Goal: Task Accomplishment & Management: Manage account settings

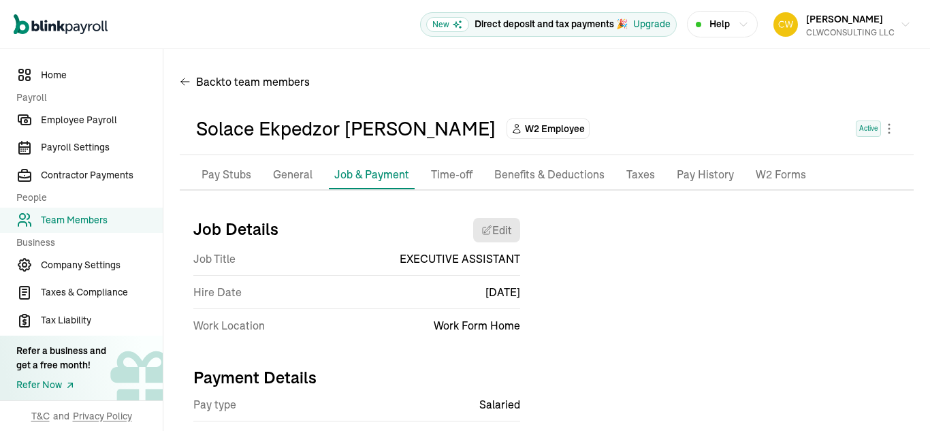
click at [287, 161] on li "General" at bounding box center [293, 175] width 50 height 29
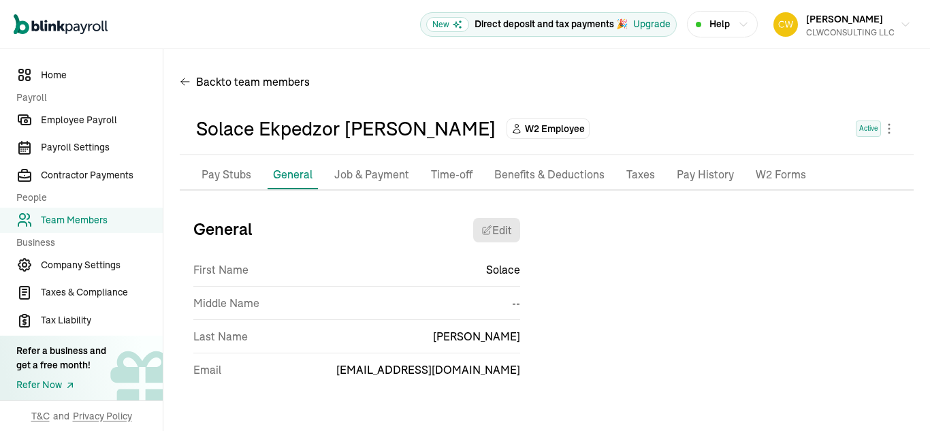
click at [234, 166] on p "Pay Stubs" at bounding box center [227, 175] width 50 height 18
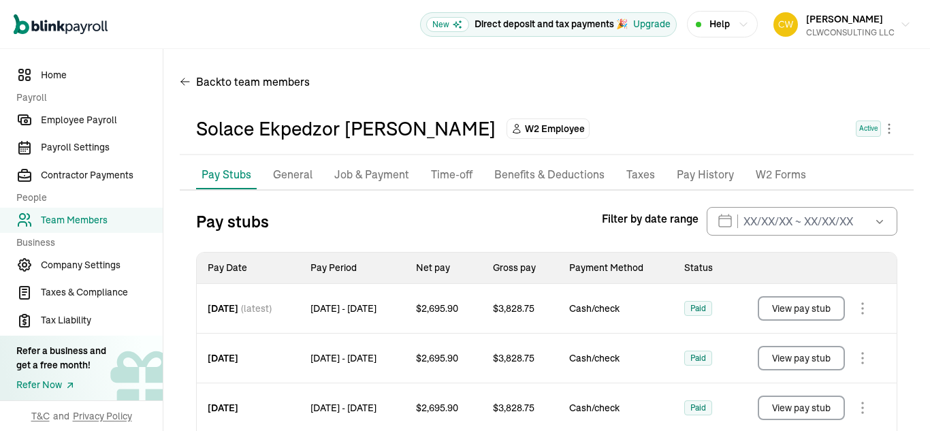
click at [392, 172] on p "Job & Payment" at bounding box center [371, 175] width 75 height 18
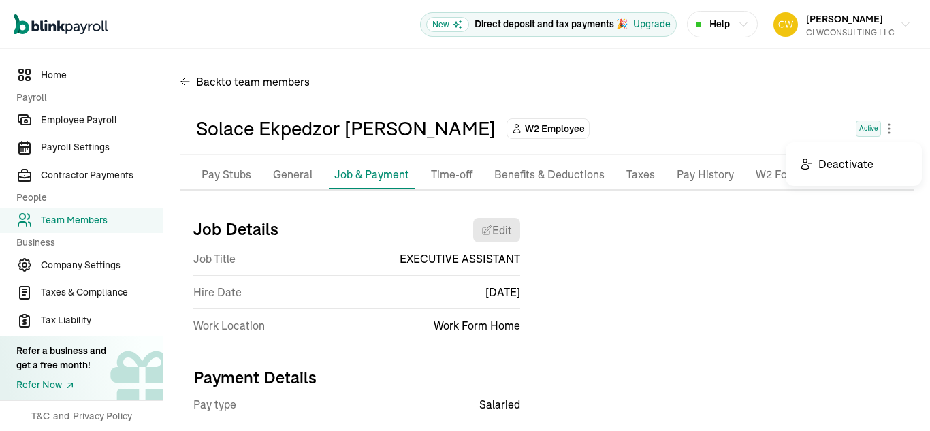
click at [878, 132] on body "Open main menu New Direct deposit and tax payments 🎉 Upgrade Help [PERSON_NAME]…" at bounding box center [465, 215] width 930 height 431
click at [77, 148] on span "Payroll Settings" at bounding box center [102, 147] width 122 height 14
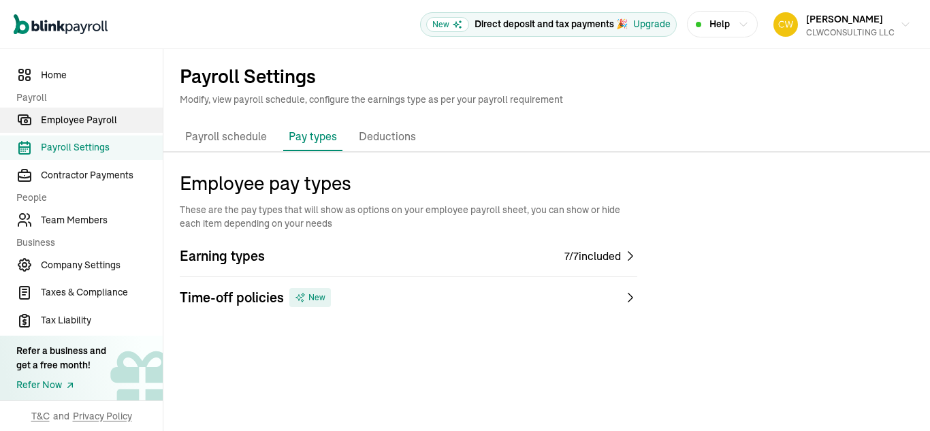
click at [92, 123] on span "Employee Payroll" at bounding box center [102, 120] width 122 height 14
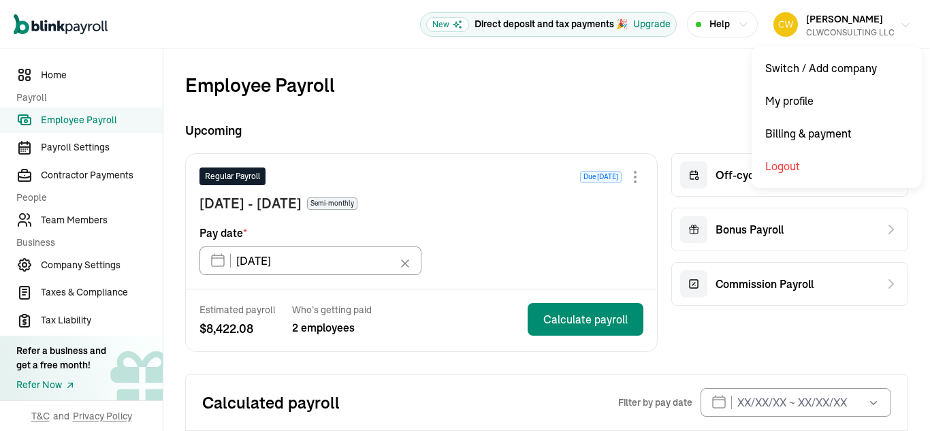
click at [806, 28] on div "CLWCONSULTING LLC" at bounding box center [850, 33] width 89 height 12
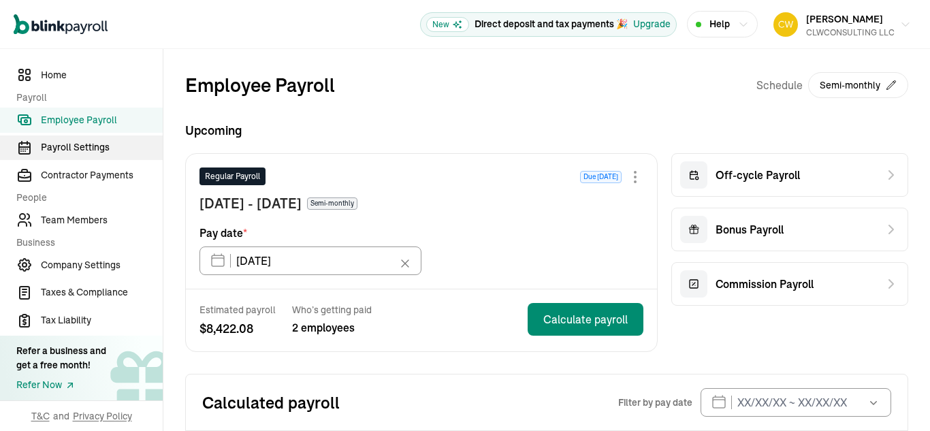
click at [82, 147] on span "Payroll Settings" at bounding box center [102, 147] width 122 height 14
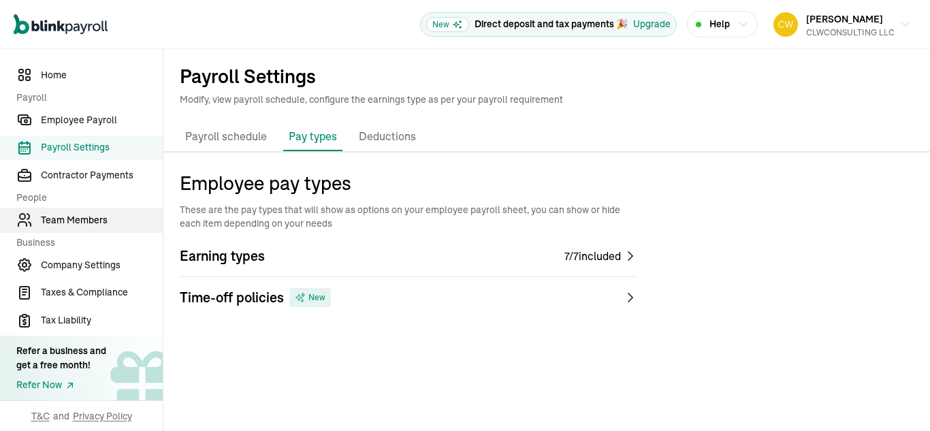
click at [78, 222] on span "Team Members" at bounding box center [102, 220] width 122 height 14
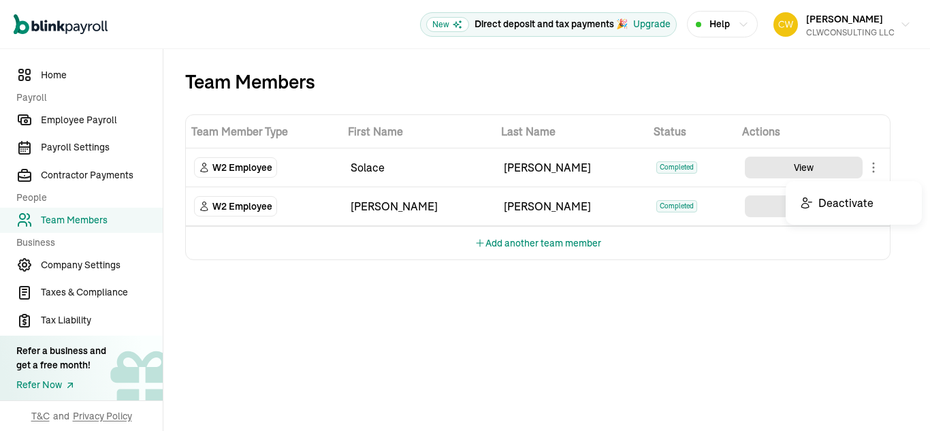
click at [877, 167] on body "Open main menu New Direct deposit and tax payments 🎉 Upgrade Help [PERSON_NAME]…" at bounding box center [465, 215] width 930 height 431
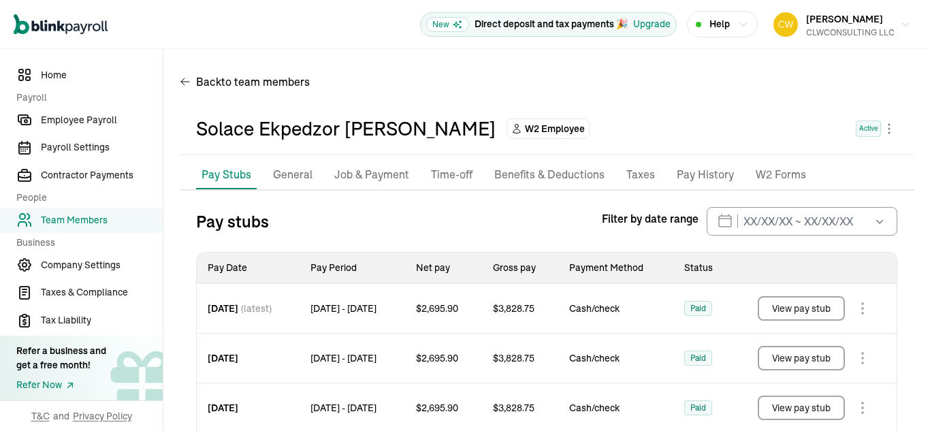
click at [546, 173] on p "Benefits & Deductions" at bounding box center [549, 175] width 110 height 18
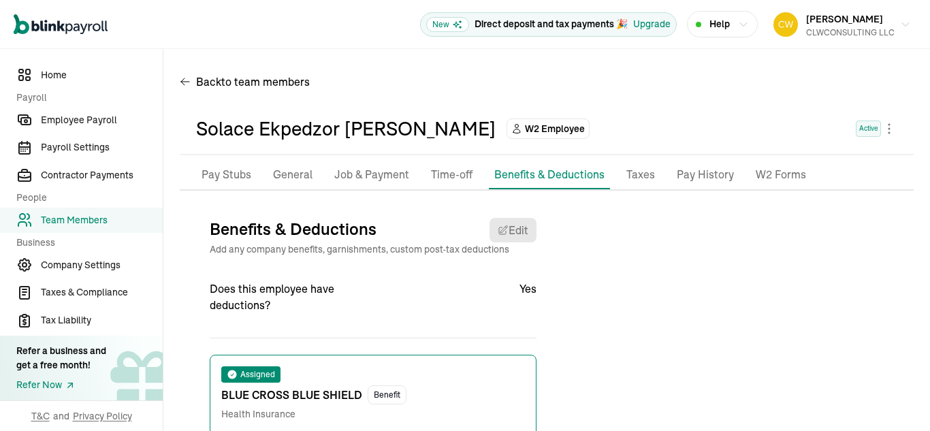
scroll to position [116, 0]
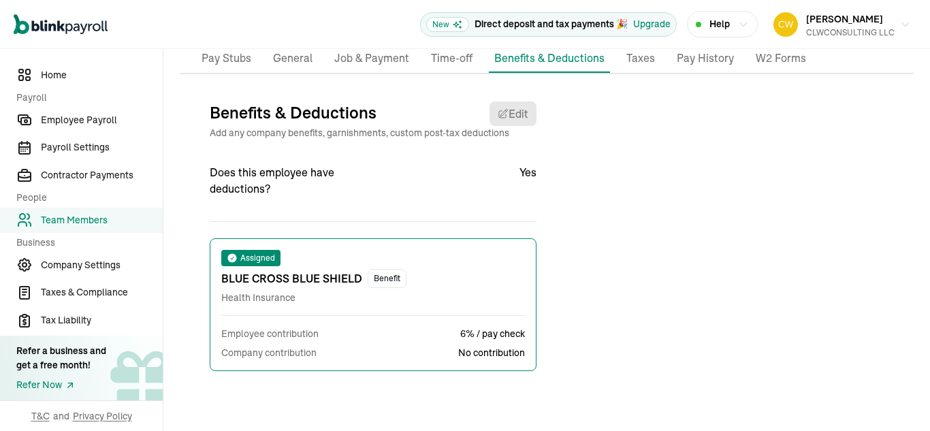
click at [371, 95] on div "Benefits & Deductions Edit Add any company benefits, garnishments, custom post-…" at bounding box center [366, 246] width 341 height 311
click at [295, 85] on div "Pay Stubs General Job & Payment Time-off Benefits & Deductions Documents Taxes …" at bounding box center [547, 222] width 734 height 357
click at [290, 90] on div "Pay Stubs General Job & Payment Time-off Benefits & Deductions Documents Taxes …" at bounding box center [547, 222] width 734 height 357
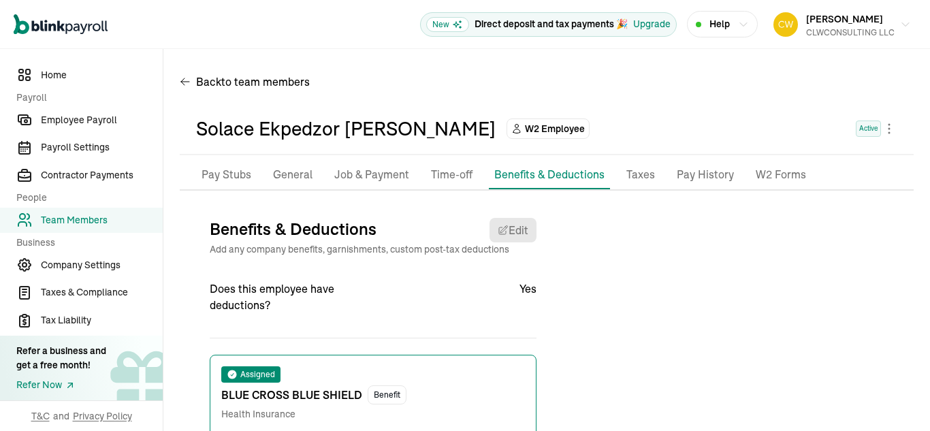
click at [283, 172] on p "General" at bounding box center [293, 175] width 40 height 18
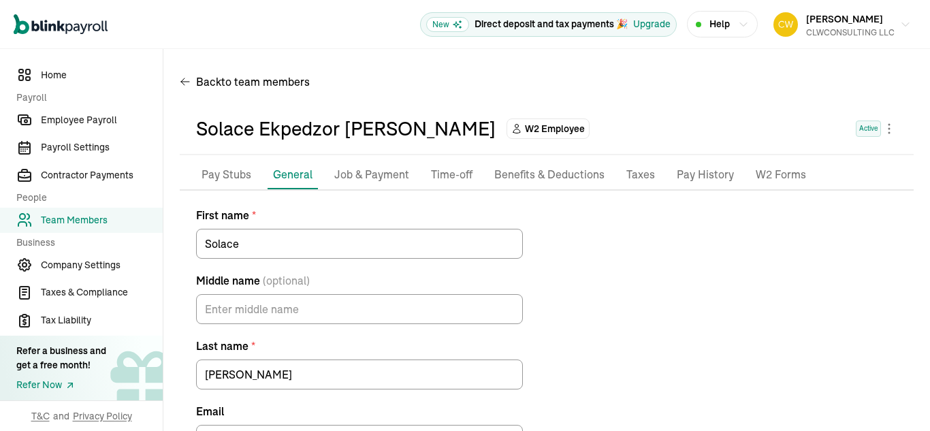
click at [227, 135] on div "Solace Ekpedzor [PERSON_NAME]" at bounding box center [346, 128] width 300 height 29
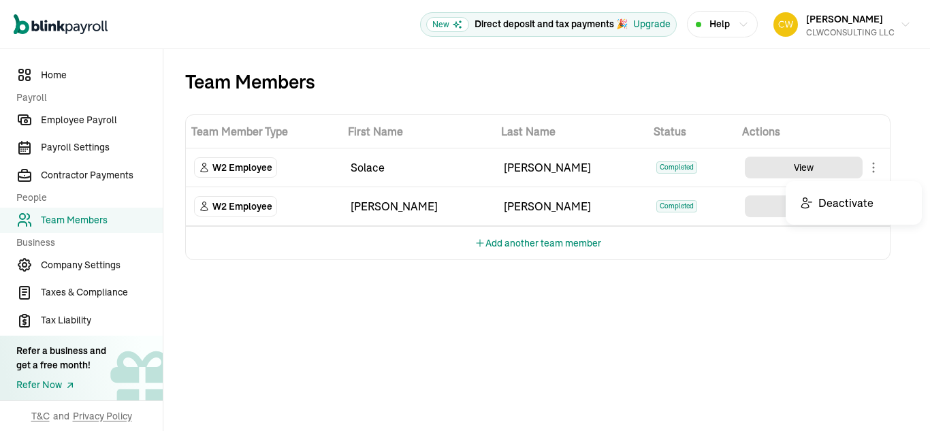
click at [875, 174] on body "Open main menu New Direct deposit and tax payments 🎉 Upgrade Help [PERSON_NAME]…" at bounding box center [465, 215] width 930 height 431
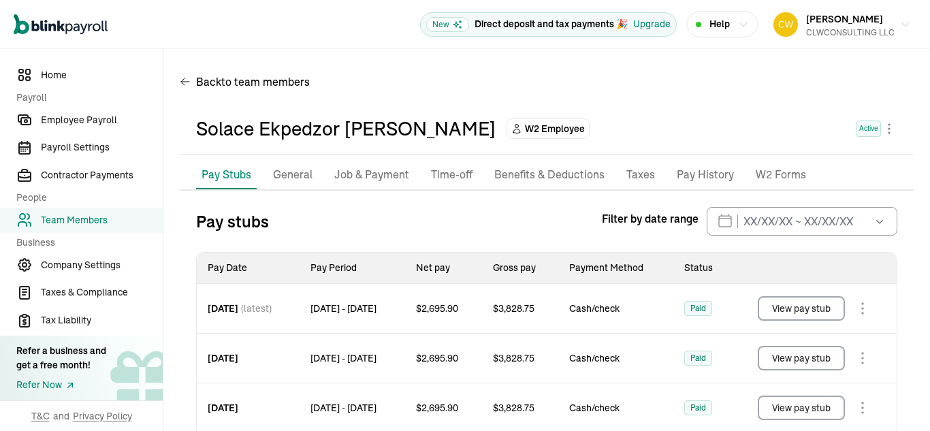
click at [862, 313] on body "Open main menu New Direct deposit and tax payments 🎉 Upgrade Help [PERSON_NAME]…" at bounding box center [465, 215] width 930 height 431
click at [289, 174] on p "General" at bounding box center [293, 175] width 40 height 18
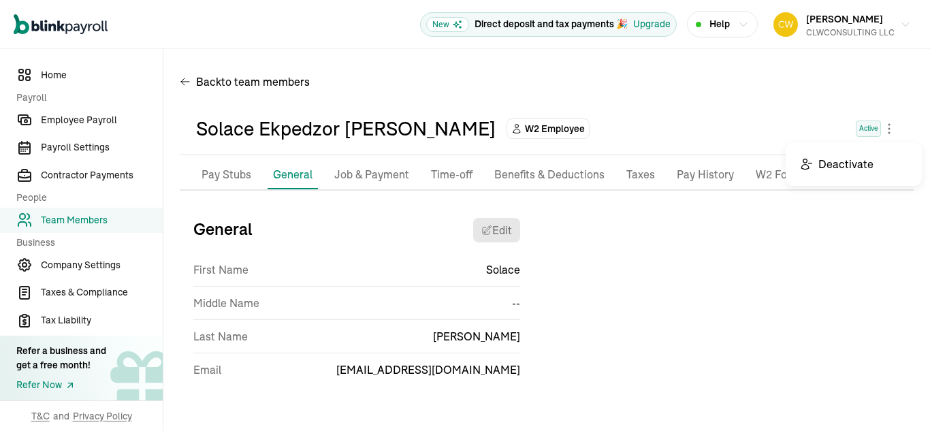
click at [884, 128] on body "Open main menu New Direct deposit and tax payments 🎉 Upgrade Help [PERSON_NAME]…" at bounding box center [465, 215] width 930 height 431
click at [446, 174] on p "Time-off" at bounding box center [452, 175] width 42 height 18
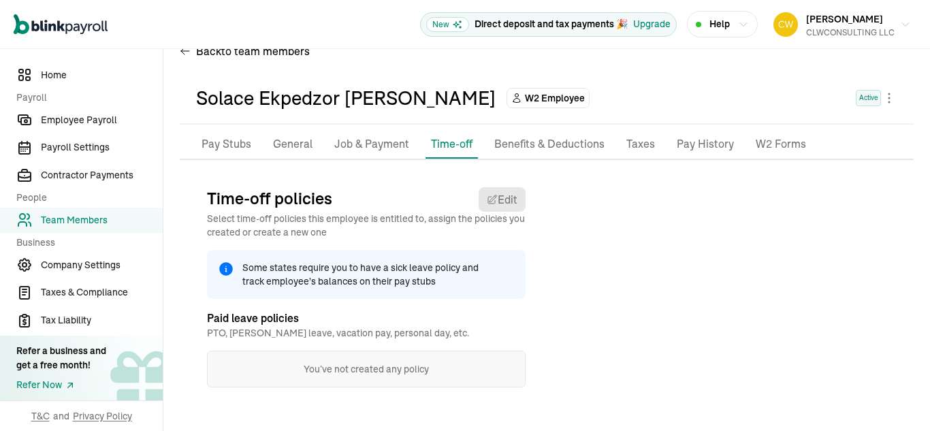
click at [546, 142] on p "Benefits & Deductions" at bounding box center [549, 145] width 110 height 18
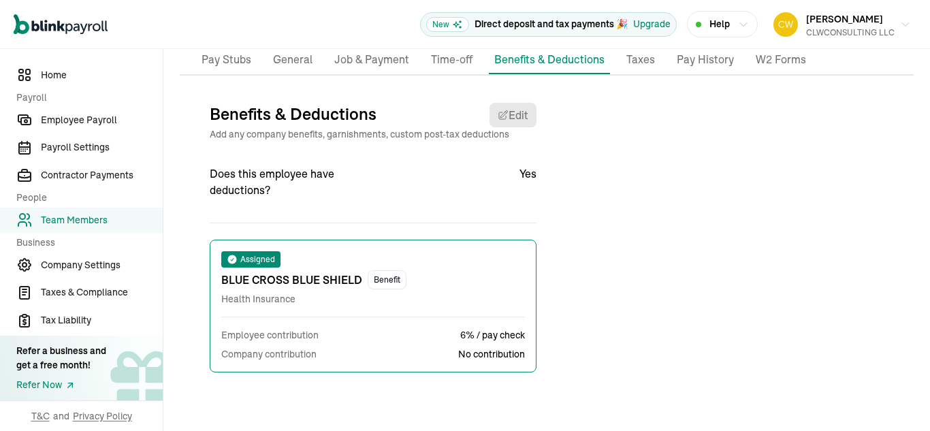
scroll to position [116, 0]
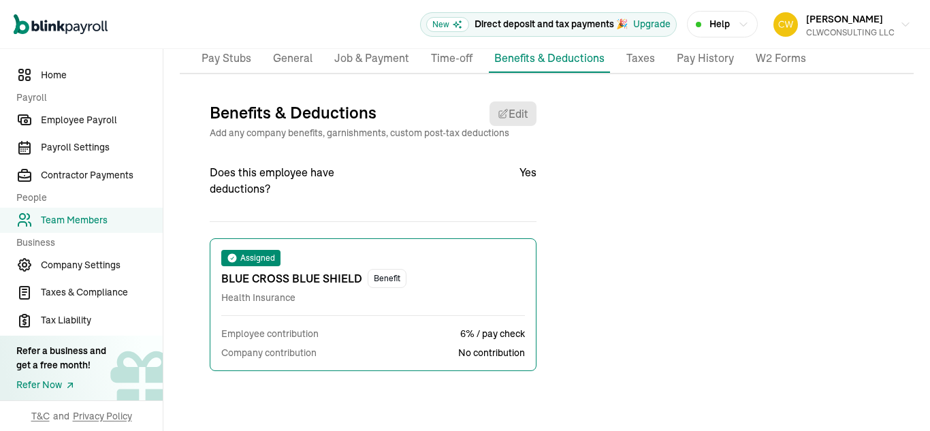
click at [642, 62] on p "Taxes" at bounding box center [641, 59] width 29 height 18
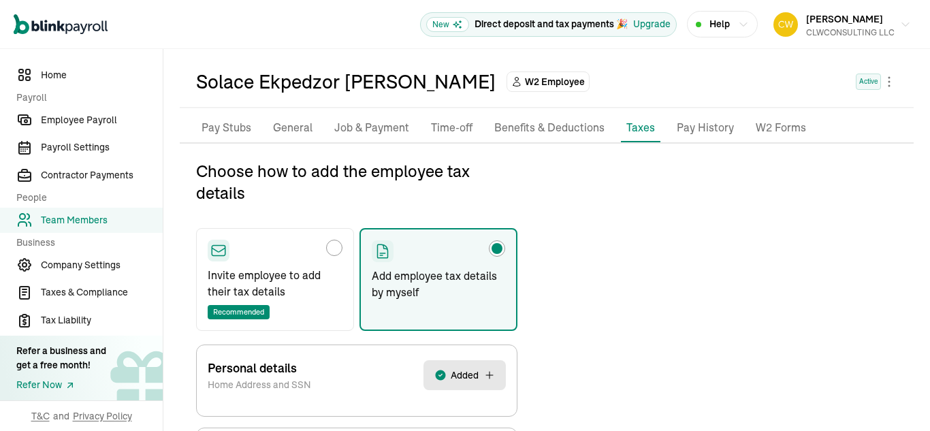
scroll to position [0, 0]
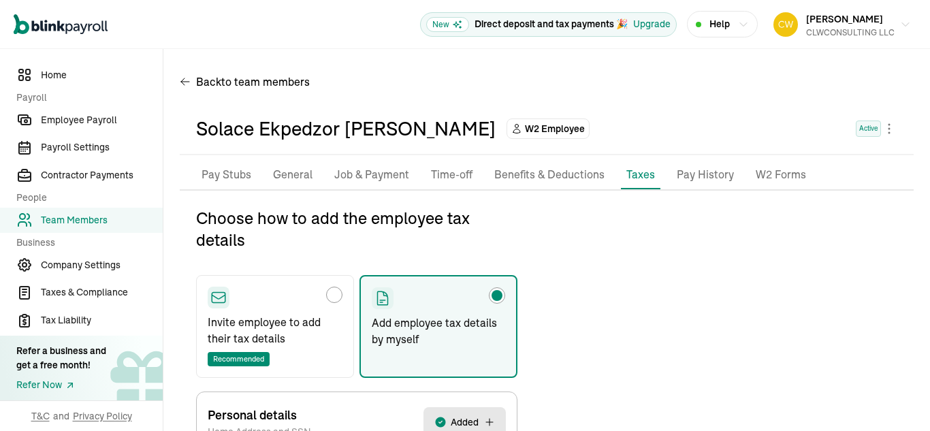
click at [332, 286] on label "Invite employee to add their tax details Recommended" at bounding box center [275, 326] width 158 height 103
click at [218, 286] on input "Invite employee to add their tax details Recommended" at bounding box center [212, 291] width 11 height 11
radio input "true"
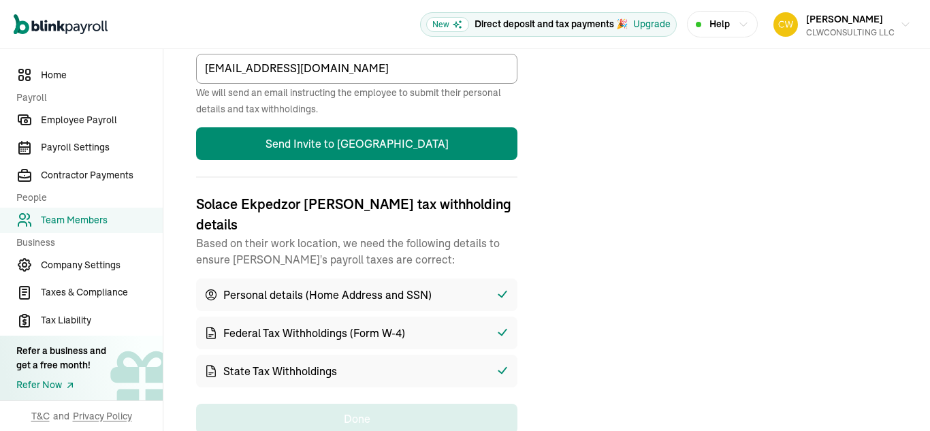
scroll to position [493, 0]
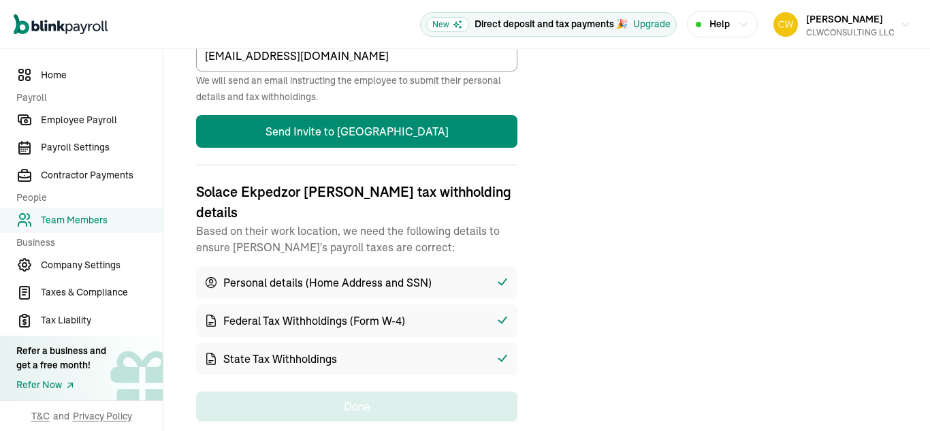
click at [498, 276] on icon at bounding box center [503, 282] width 14 height 13
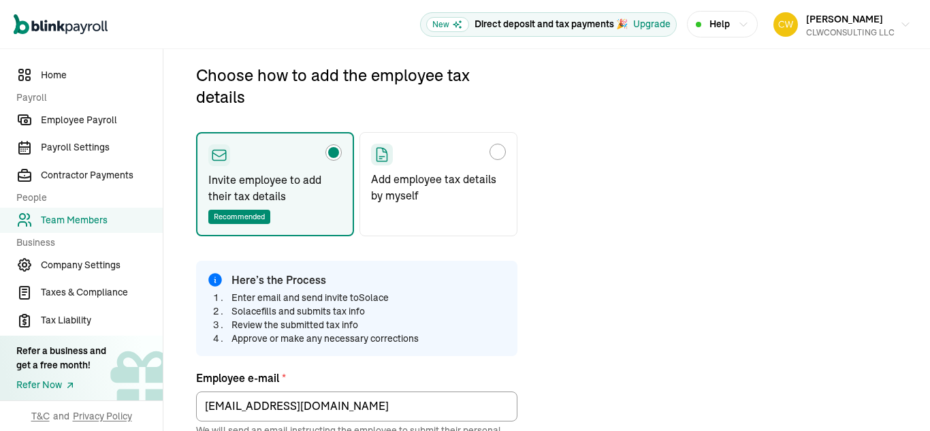
scroll to position [142, 0]
click at [502, 155] on div "Choose how to add the employee tax details" at bounding box center [497, 152] width 11 height 11
click at [381, 155] on input "Add employee tax details by myself" at bounding box center [376, 149] width 11 height 11
radio input "true"
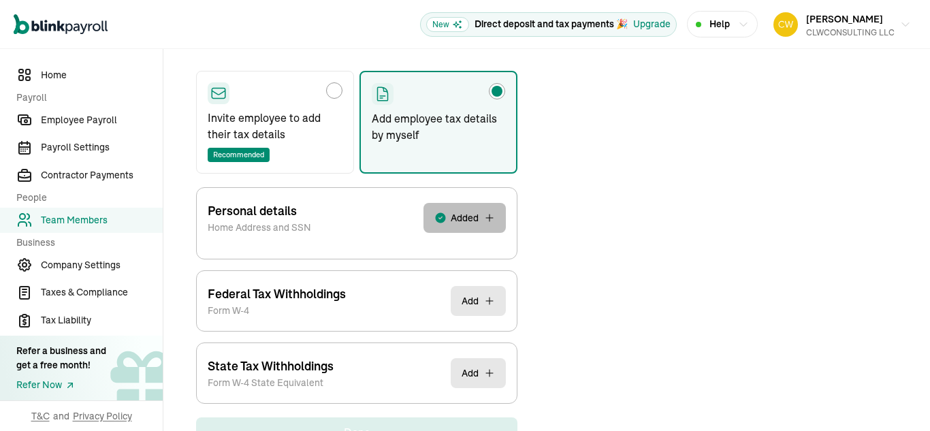
scroll to position [161, 0]
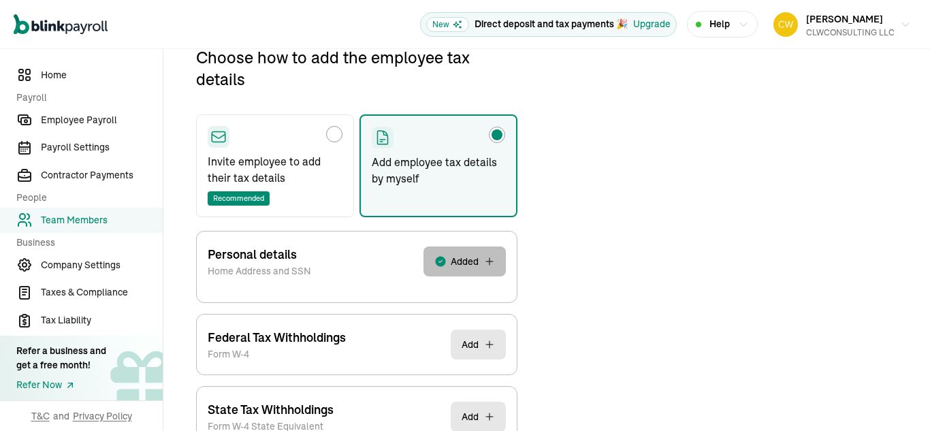
click at [452, 255] on span "Added" at bounding box center [465, 262] width 28 height 14
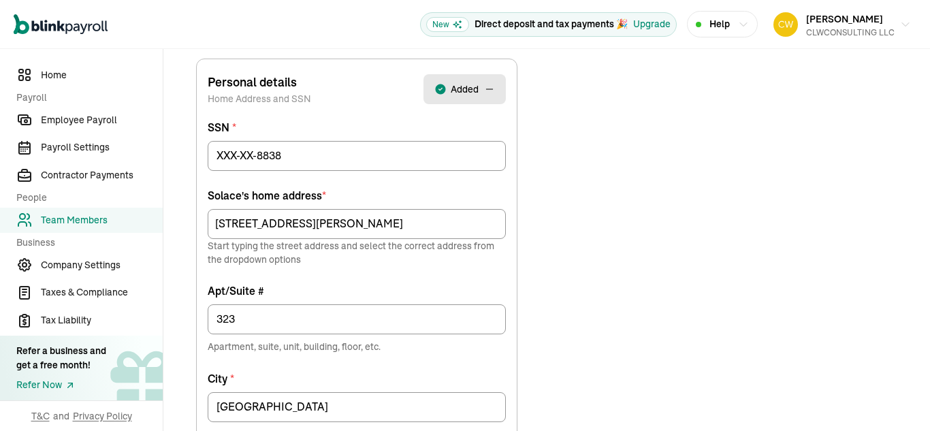
scroll to position [338, 0]
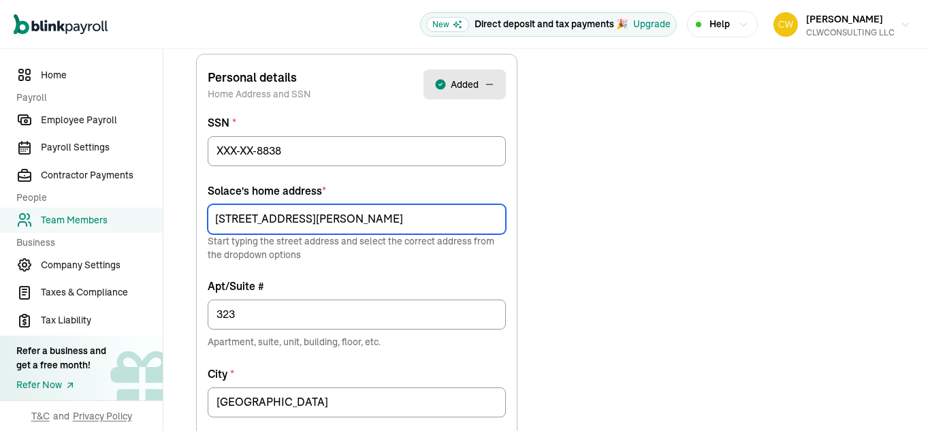
click at [322, 227] on input "[STREET_ADDRESS][PERSON_NAME]" at bounding box center [357, 219] width 298 height 30
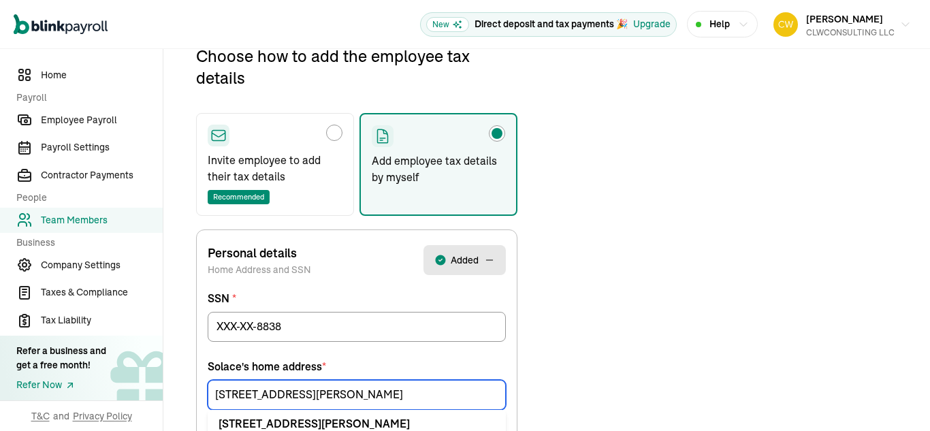
scroll to position [161, 0]
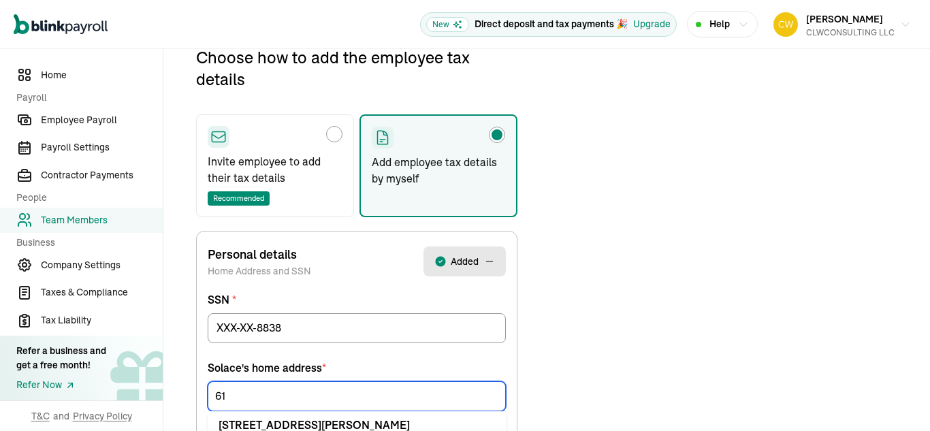
type input "6"
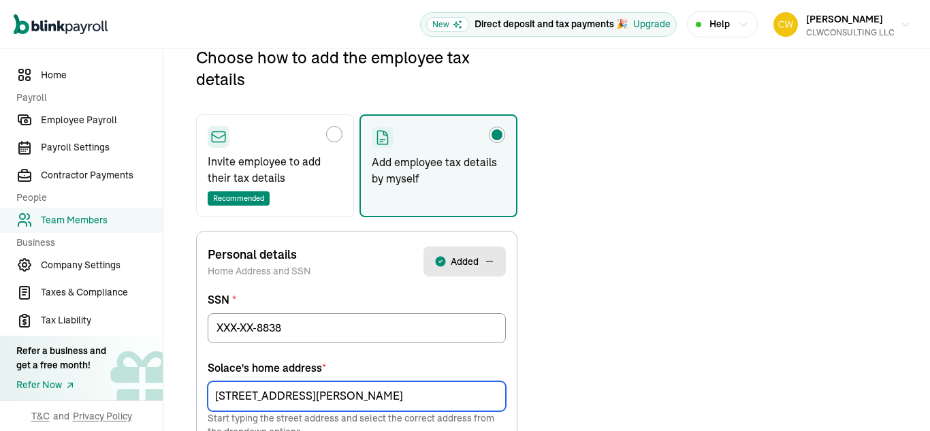
click at [241, 397] on input "[STREET_ADDRESS][PERSON_NAME]" at bounding box center [357, 396] width 298 height 30
type input "[STREET_ADDRESS][PERSON_NAME]"
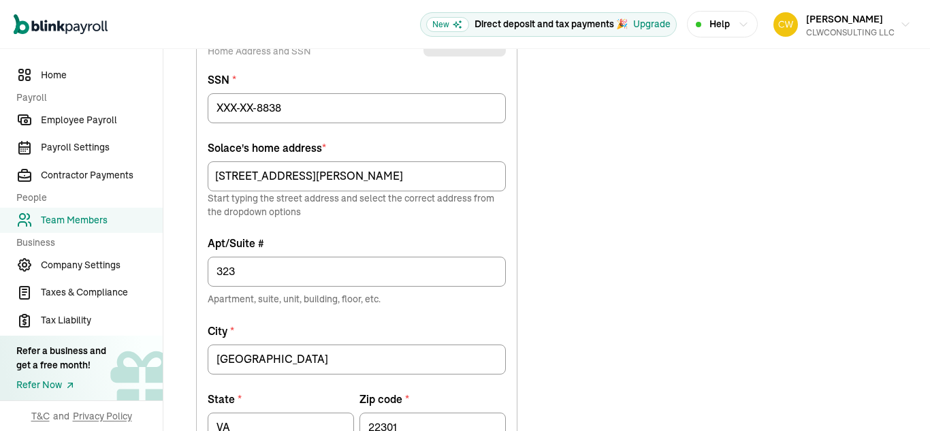
scroll to position [382, 0]
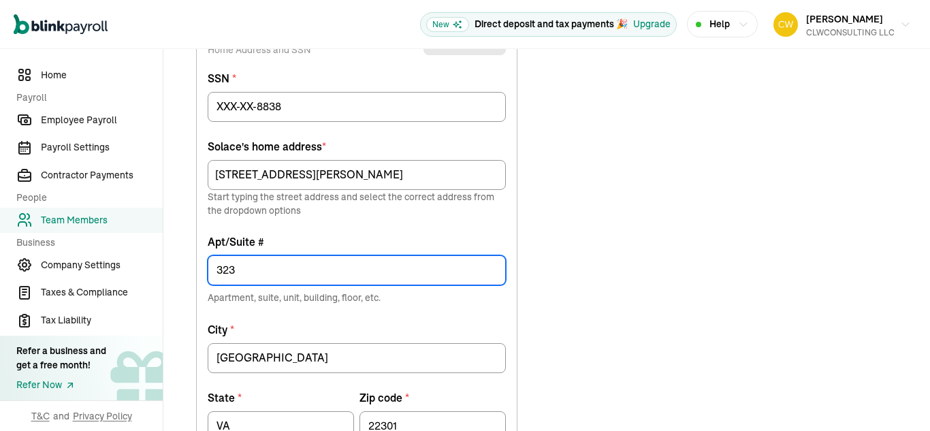
click at [276, 275] on input "323" at bounding box center [357, 270] width 298 height 30
type input "3"
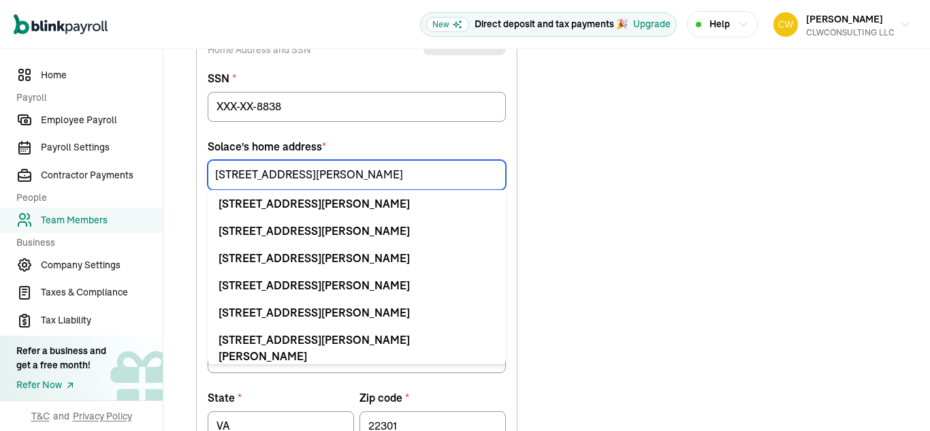
click at [394, 173] on input "[STREET_ADDRESS][PERSON_NAME]" at bounding box center [357, 175] width 298 height 30
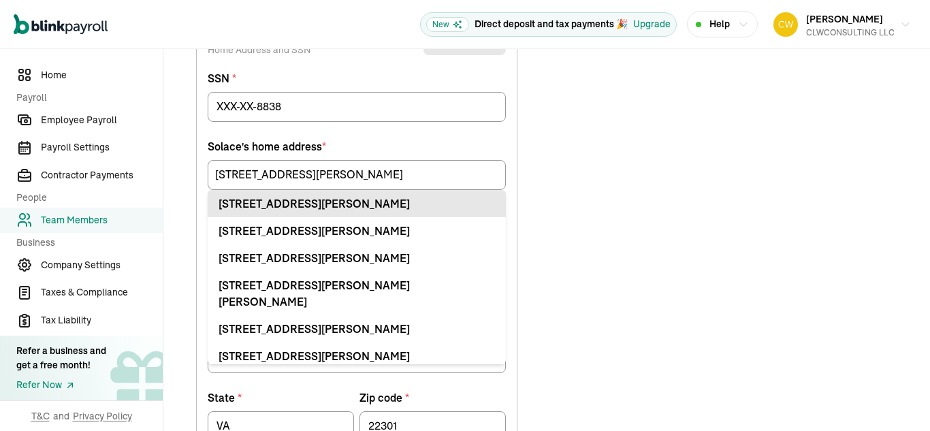
click at [387, 204] on div "[STREET_ADDRESS][PERSON_NAME]" at bounding box center [357, 203] width 277 height 16
type input "[STREET_ADDRESS][PERSON_NAME]"
type input "Apt"
type input "22304"
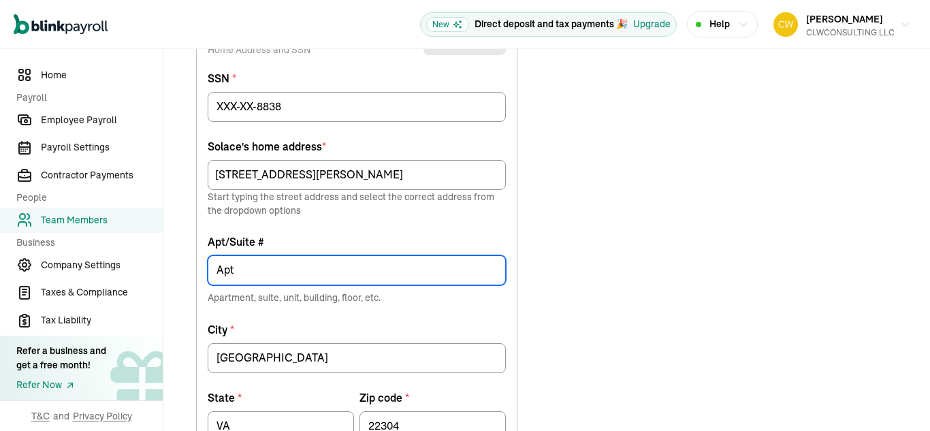
click at [265, 274] on input "Apt" at bounding box center [357, 270] width 298 height 30
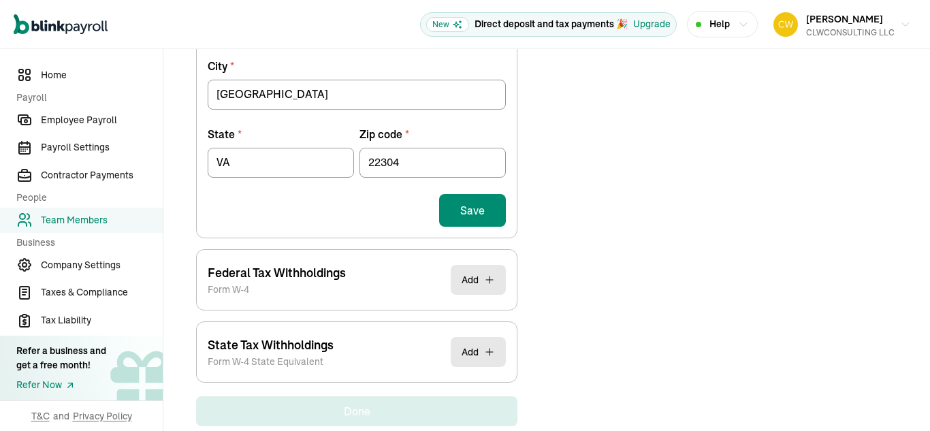
scroll to position [646, 0]
type input "Apt 319"
click at [478, 215] on button "Save" at bounding box center [472, 209] width 67 height 33
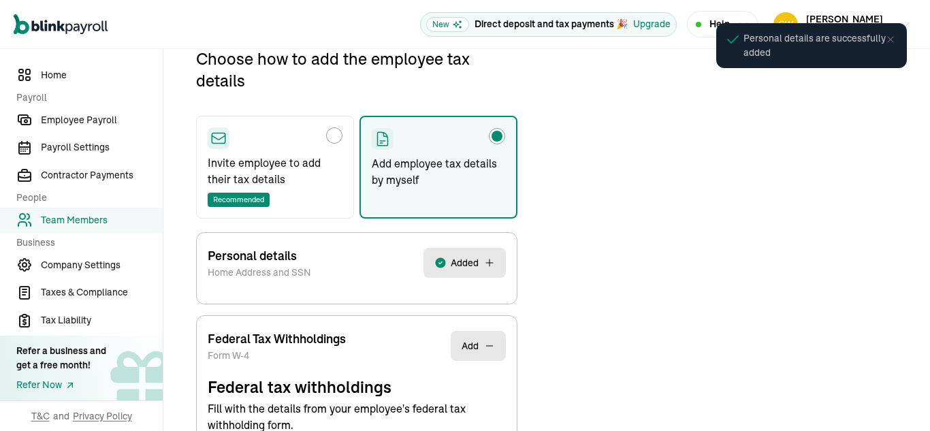
scroll to position [161, 0]
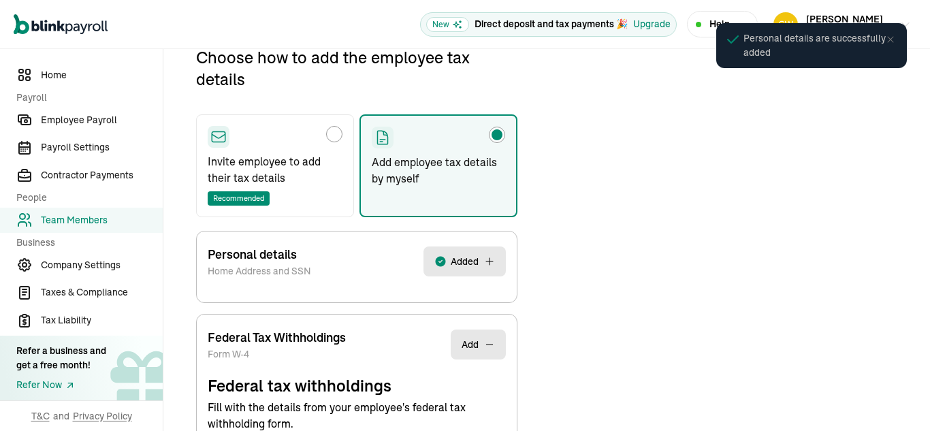
select select "S"
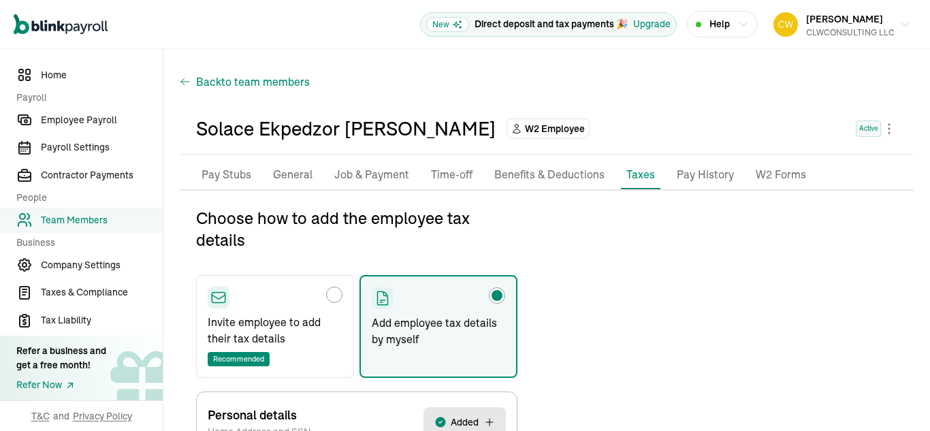
click at [187, 79] on icon "button" at bounding box center [185, 82] width 11 height 16
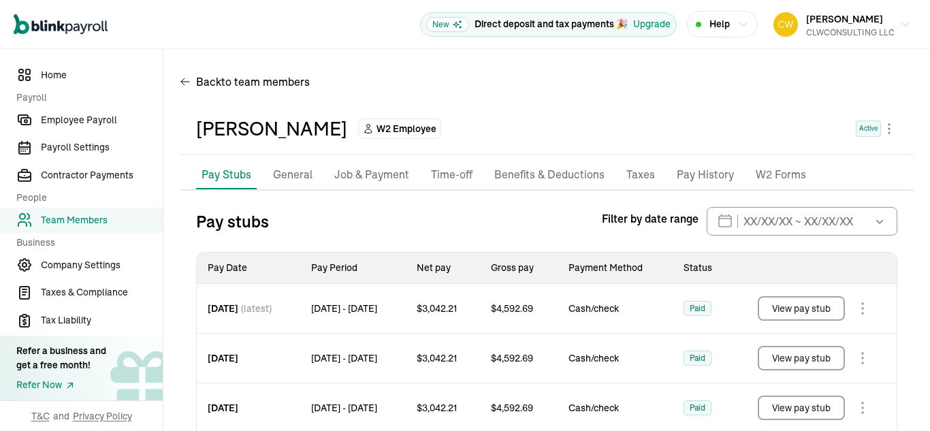
click at [638, 178] on p "Taxes" at bounding box center [641, 175] width 29 height 18
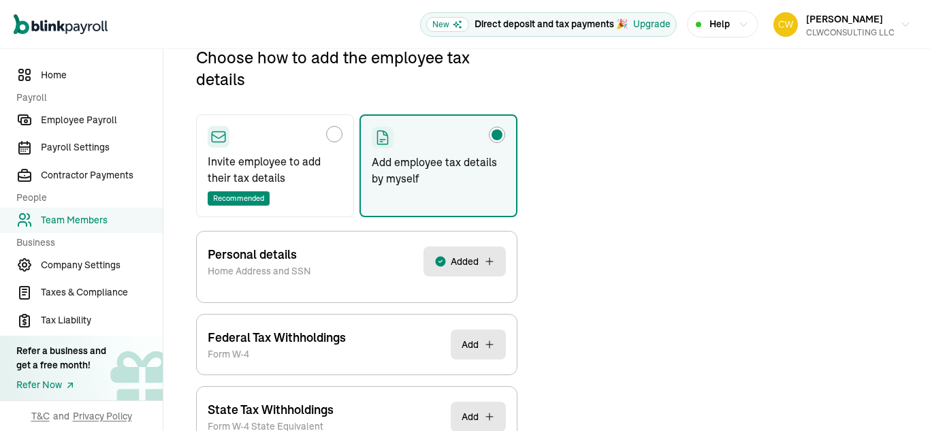
scroll to position [195, 0]
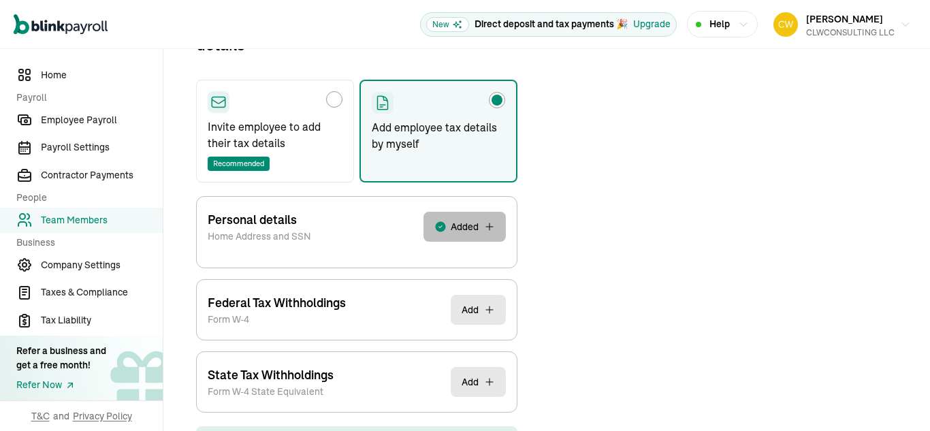
click at [459, 227] on span "Added" at bounding box center [465, 227] width 28 height 14
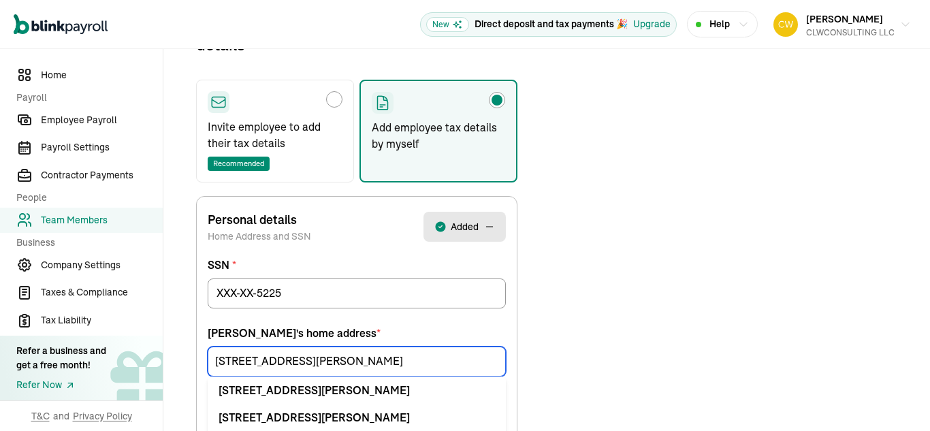
click at [336, 360] on input "[STREET_ADDRESS][PERSON_NAME]" at bounding box center [357, 362] width 298 height 30
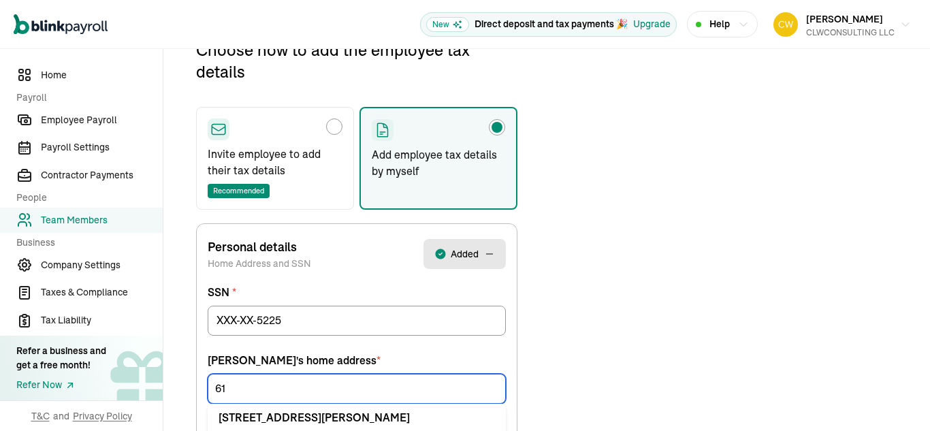
type input "6"
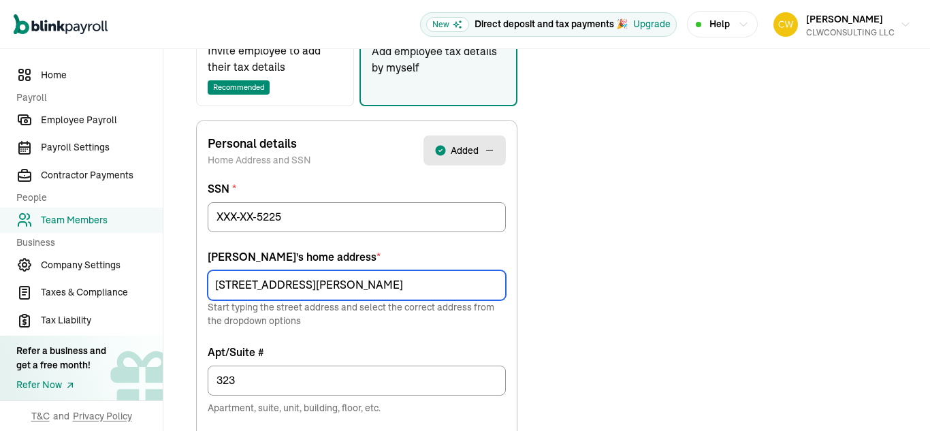
scroll to position [274, 0]
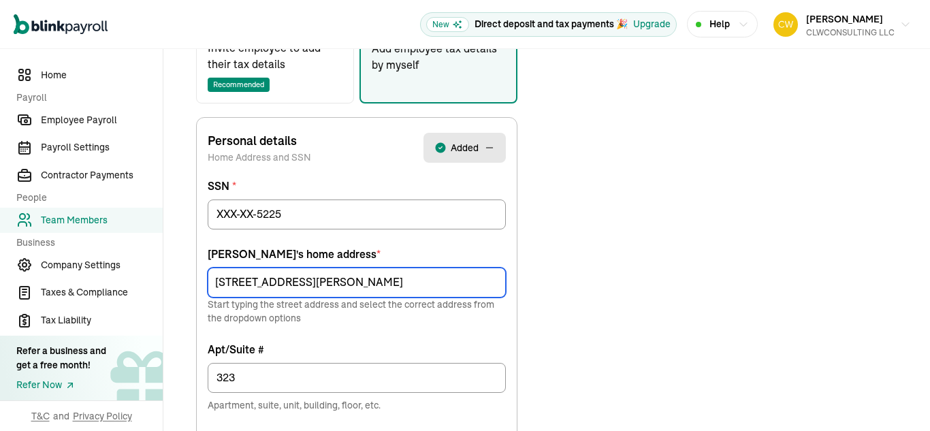
click at [399, 281] on input "[STREET_ADDRESS][PERSON_NAME]" at bounding box center [357, 283] width 298 height 30
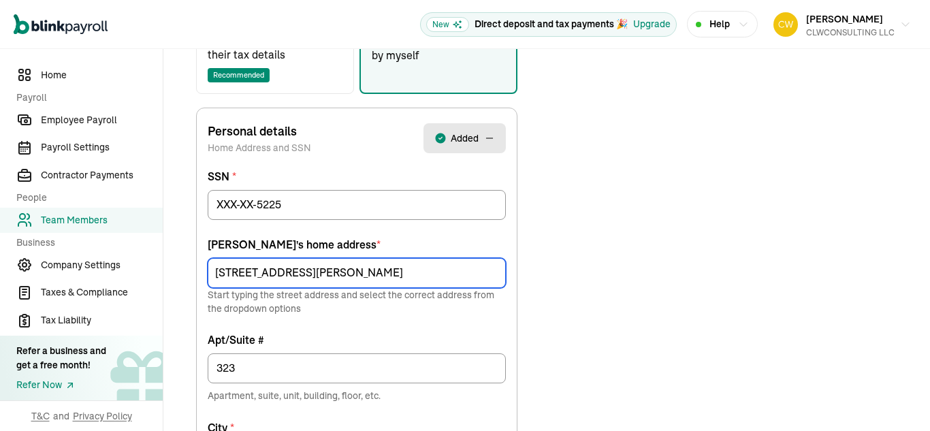
scroll to position [285, 0]
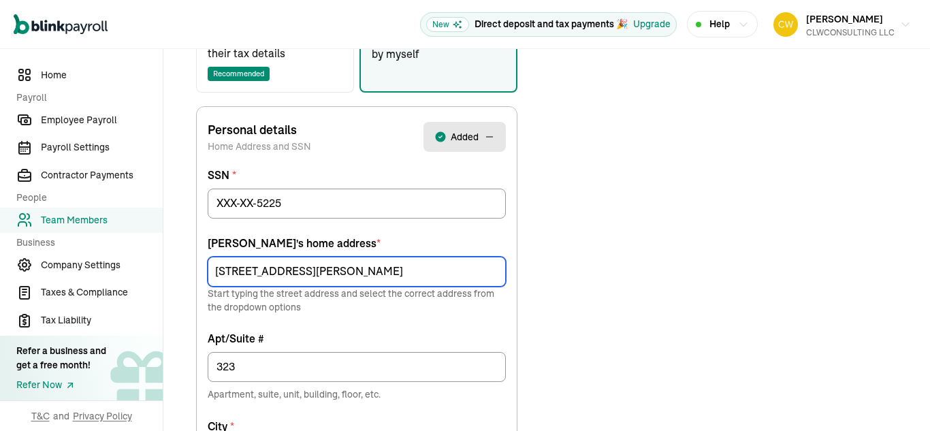
click at [238, 273] on input "[STREET_ADDRESS][PERSON_NAME]" at bounding box center [357, 272] width 298 height 30
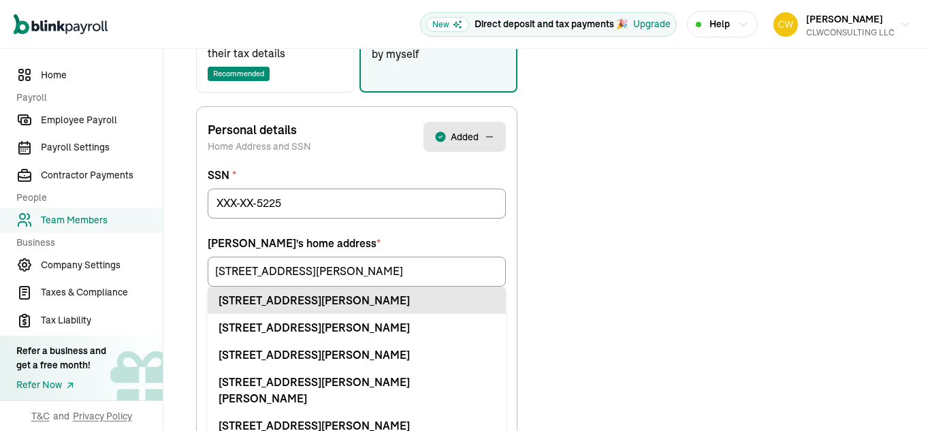
click at [308, 307] on div "[STREET_ADDRESS][PERSON_NAME]" at bounding box center [357, 300] width 277 height 16
type input "[STREET_ADDRESS][PERSON_NAME]"
type input "Apt"
type input "22304"
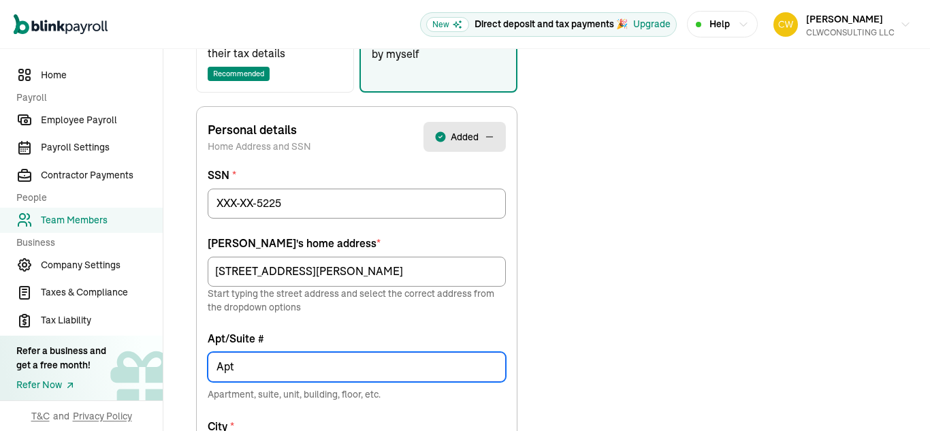
click at [259, 364] on input "Apt" at bounding box center [357, 367] width 298 height 30
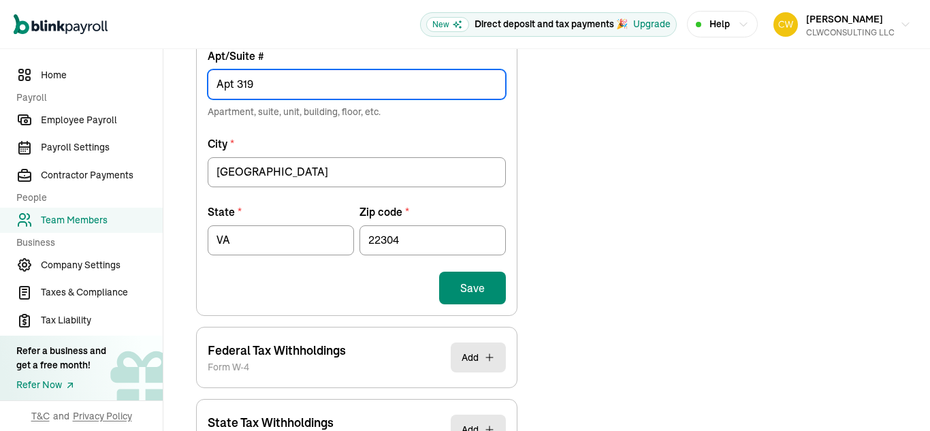
scroll to position [569, 0]
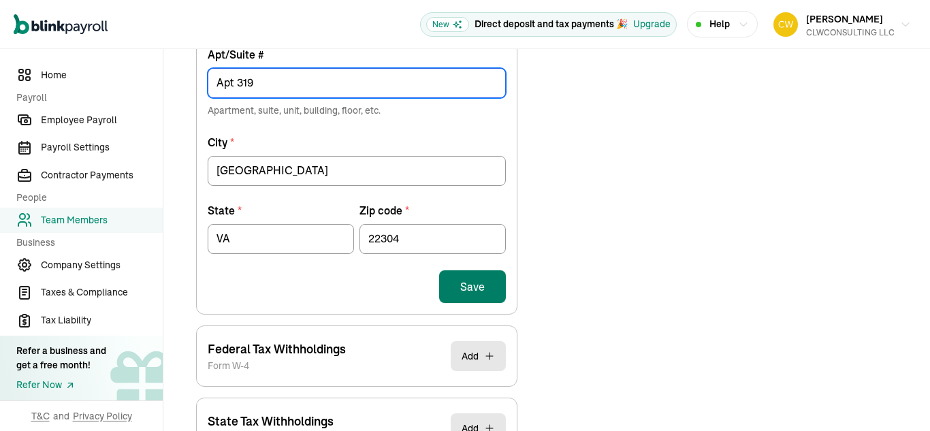
type input "Apt 319"
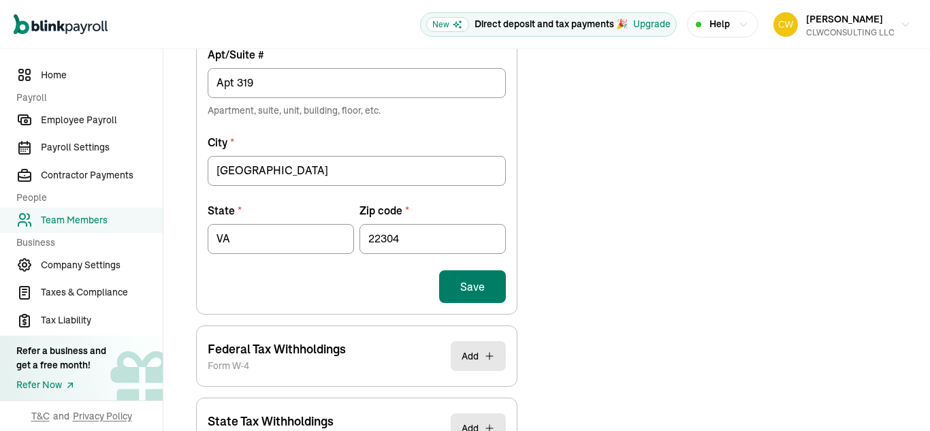
click at [486, 286] on button "Save" at bounding box center [472, 286] width 67 height 33
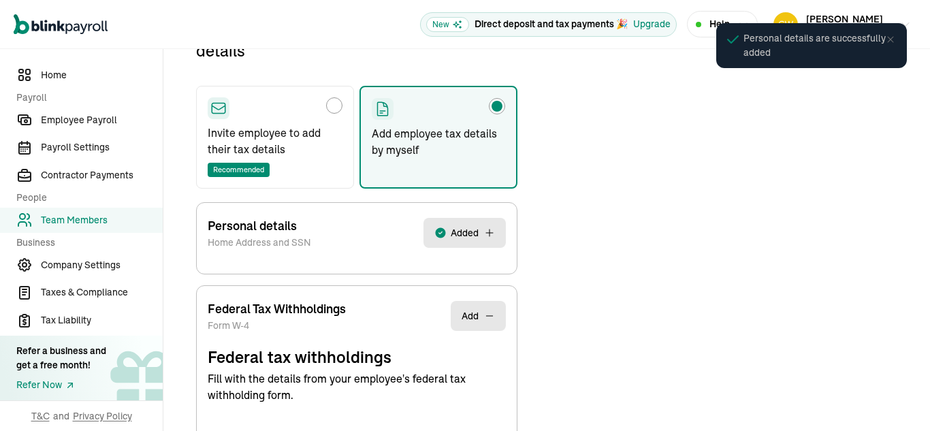
scroll to position [161, 0]
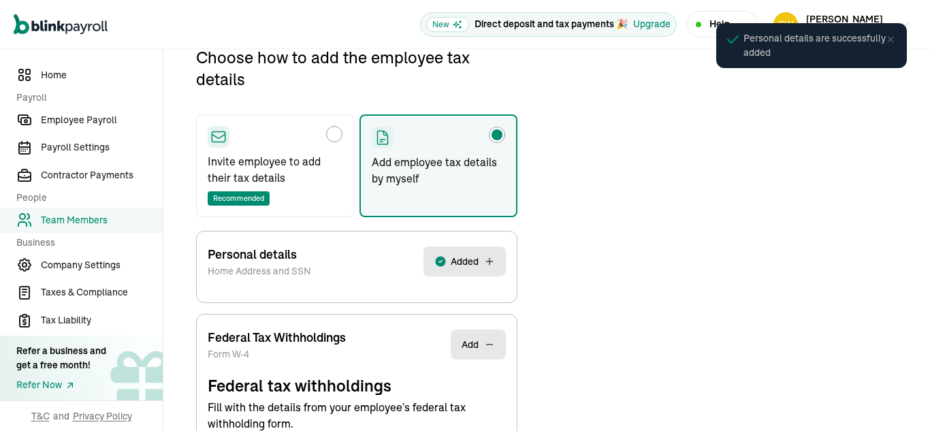
select select "S"
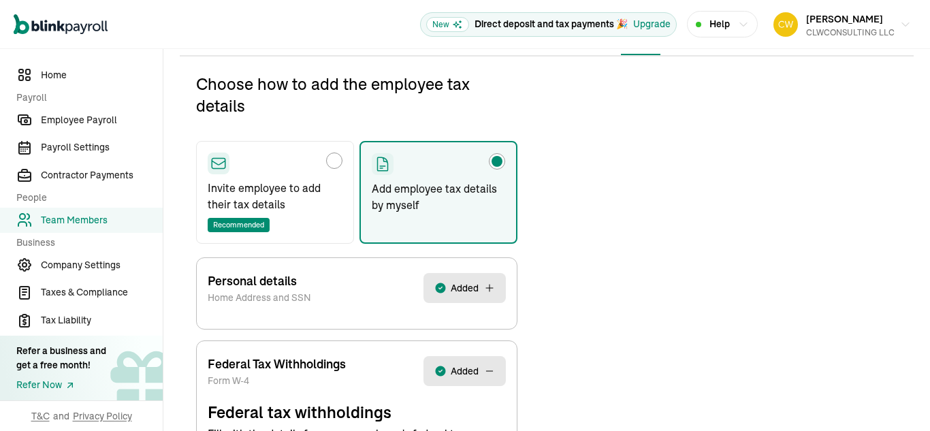
scroll to position [0, 0]
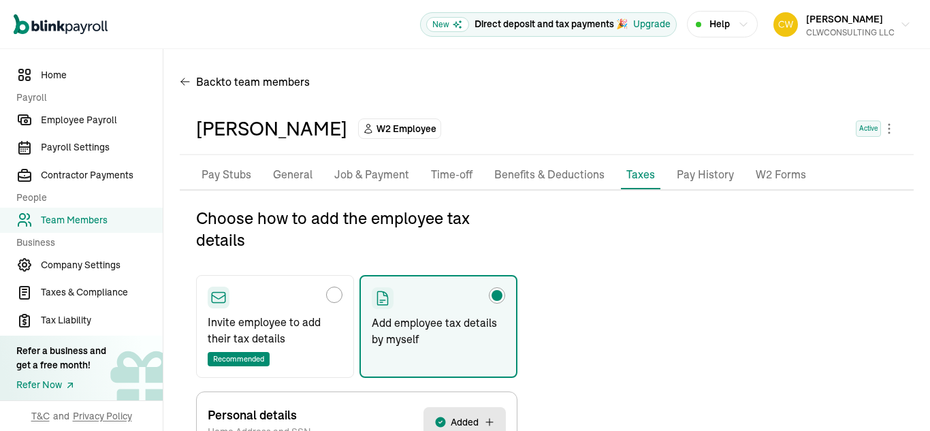
click at [221, 163] on li "Pay Stubs" at bounding box center [226, 175] width 61 height 29
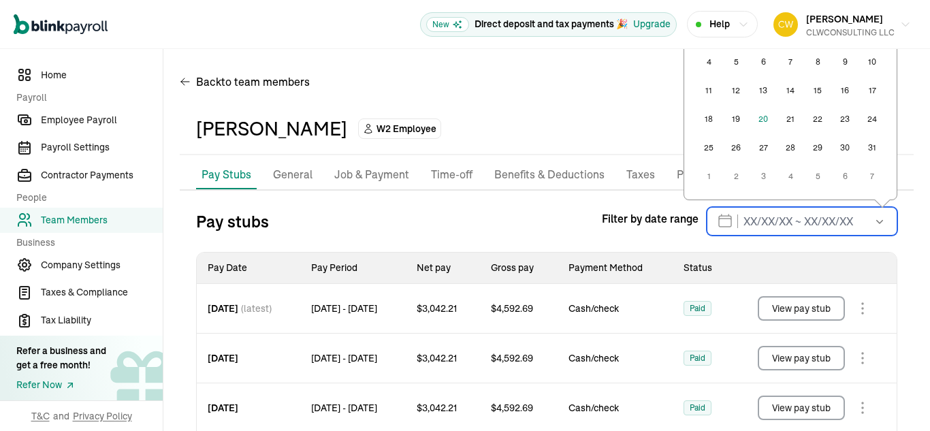
click at [847, 217] on input "text" at bounding box center [802, 221] width 191 height 29
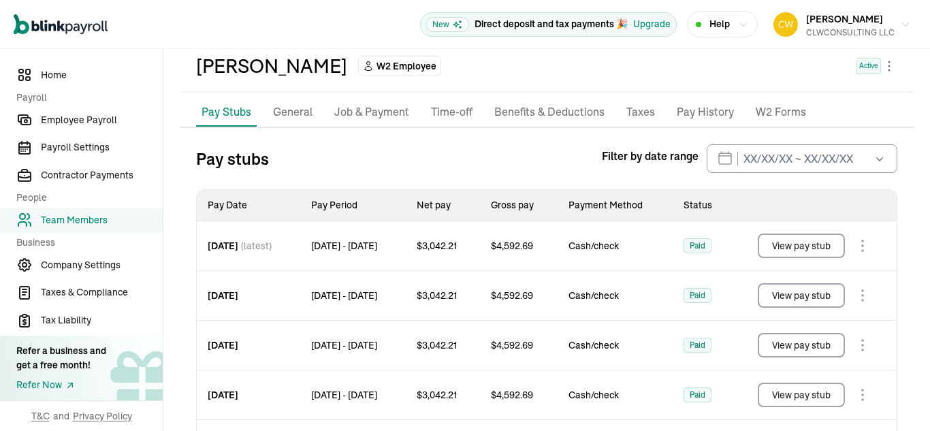
scroll to position [62, 0]
click at [93, 119] on span "Employee Payroll" at bounding box center [102, 120] width 122 height 14
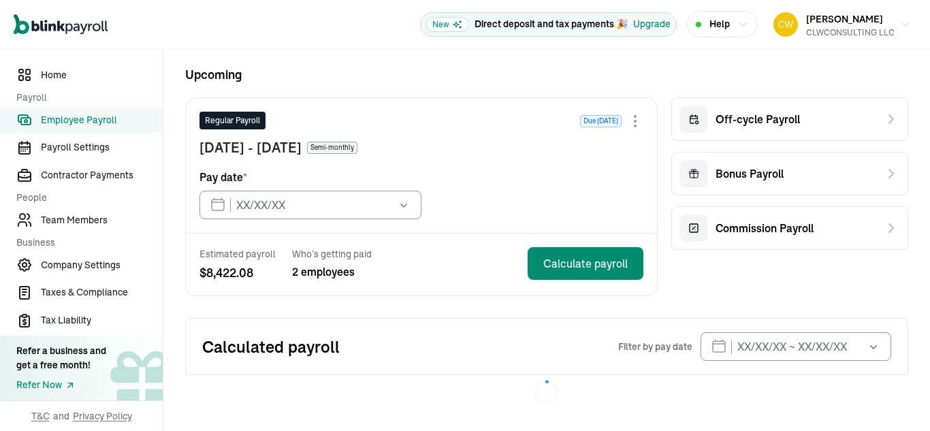
type input "[DATE]"
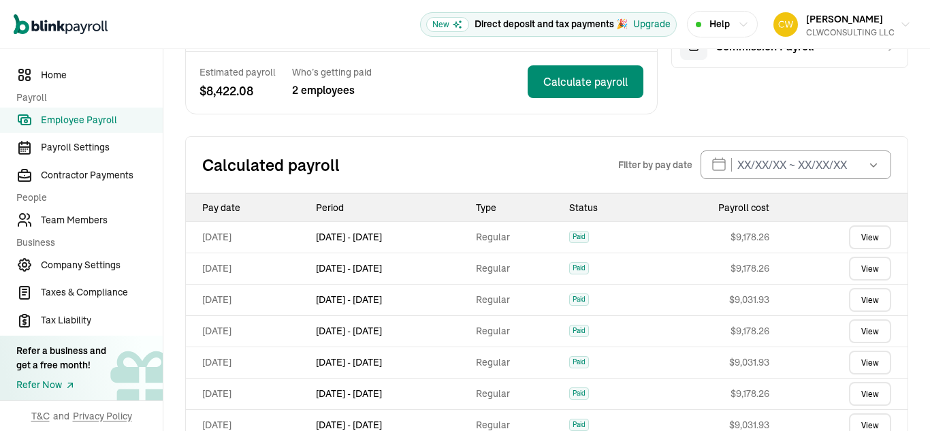
scroll to position [238, 0]
click at [864, 240] on link "View" at bounding box center [870, 237] width 42 height 24
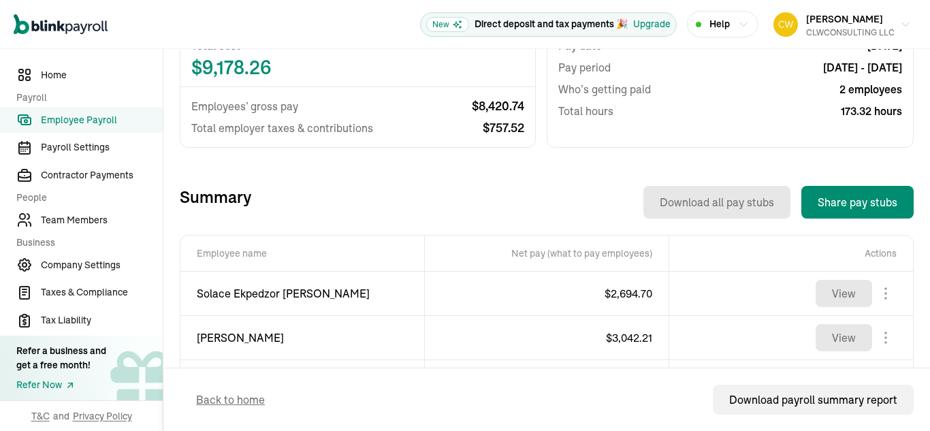
scroll to position [383, 0]
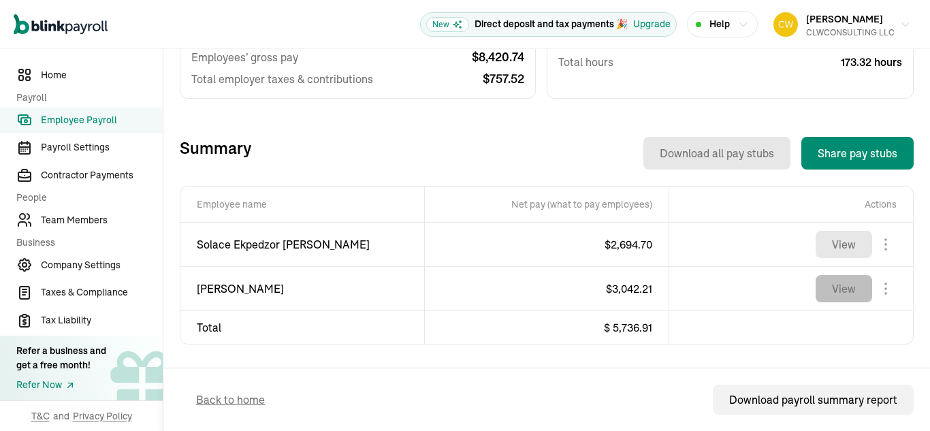
click at [839, 296] on button "View" at bounding box center [844, 288] width 57 height 27
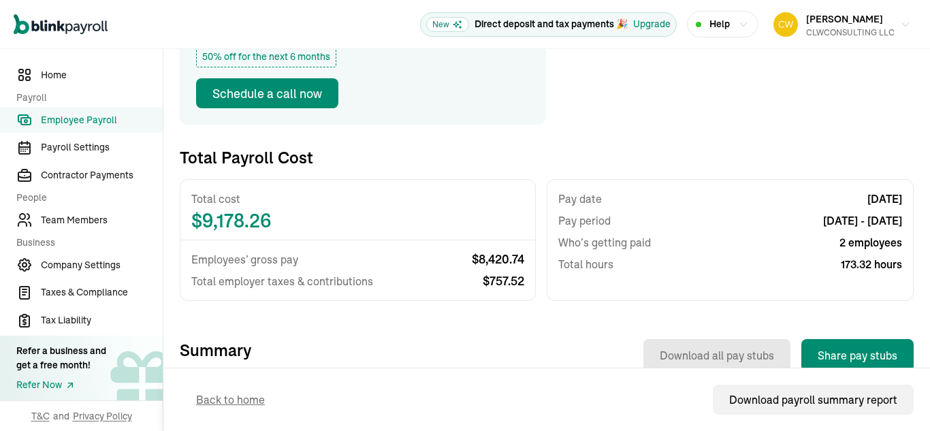
scroll to position [0, 0]
